Goal: Navigation & Orientation: Find specific page/section

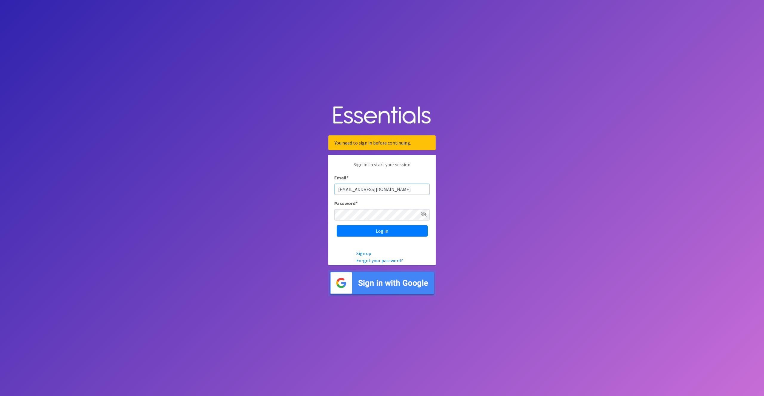
type input "lvashaw@ccozarks.org"
click at [353, 229] on input "Log in" at bounding box center [381, 230] width 91 height 11
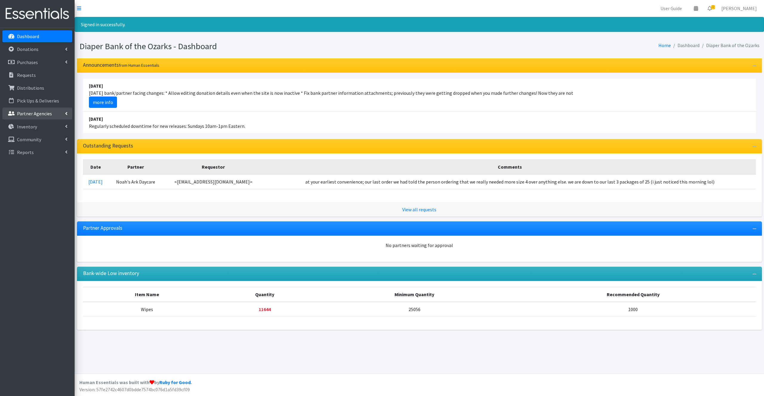
click at [30, 111] on p "Partner Agencies" at bounding box center [34, 114] width 35 height 6
click at [32, 123] on link "All Partners" at bounding box center [37, 127] width 70 height 12
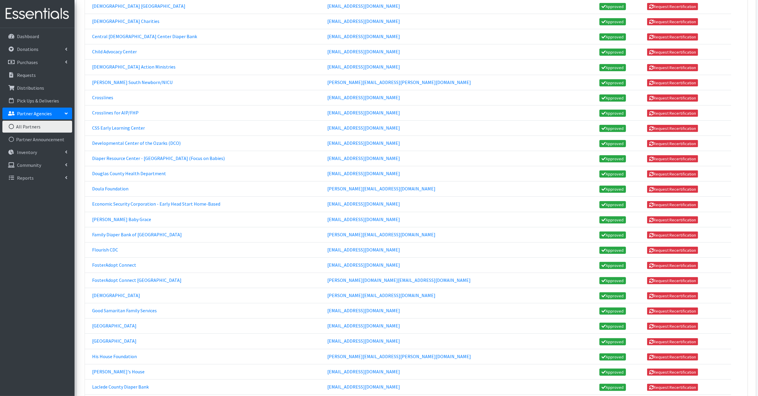
scroll to position [177, 0]
click at [116, 185] on link "Doula Foundation" at bounding box center [110, 188] width 36 height 6
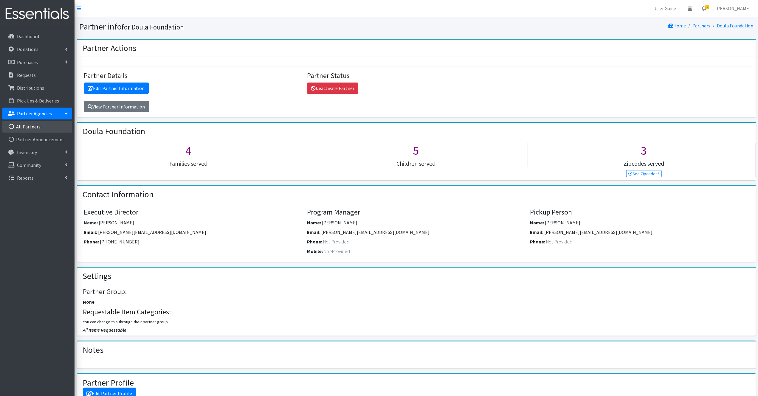
click at [26, 124] on link "All Partners" at bounding box center [37, 127] width 70 height 12
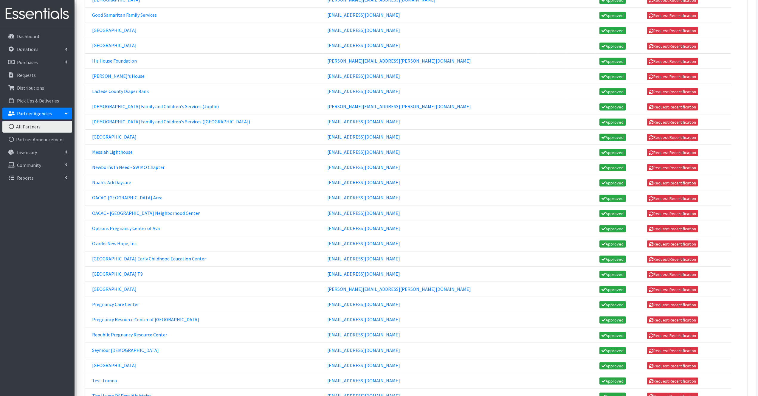
scroll to position [473, 0]
click at [144, 255] on link "Ozarks Technical Community College Early Childhood Education Center" at bounding box center [149, 258] width 114 height 6
